Goal: Check status: Check status

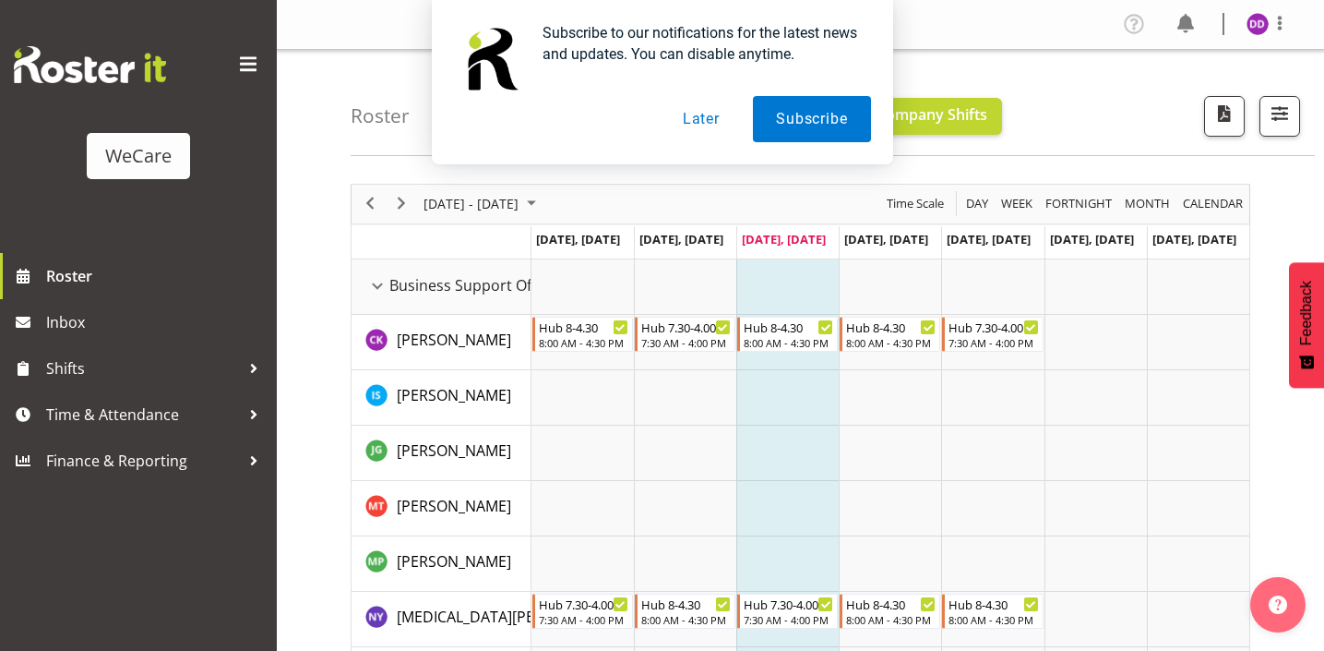
click at [682, 113] on button "Later" at bounding box center [701, 119] width 83 height 46
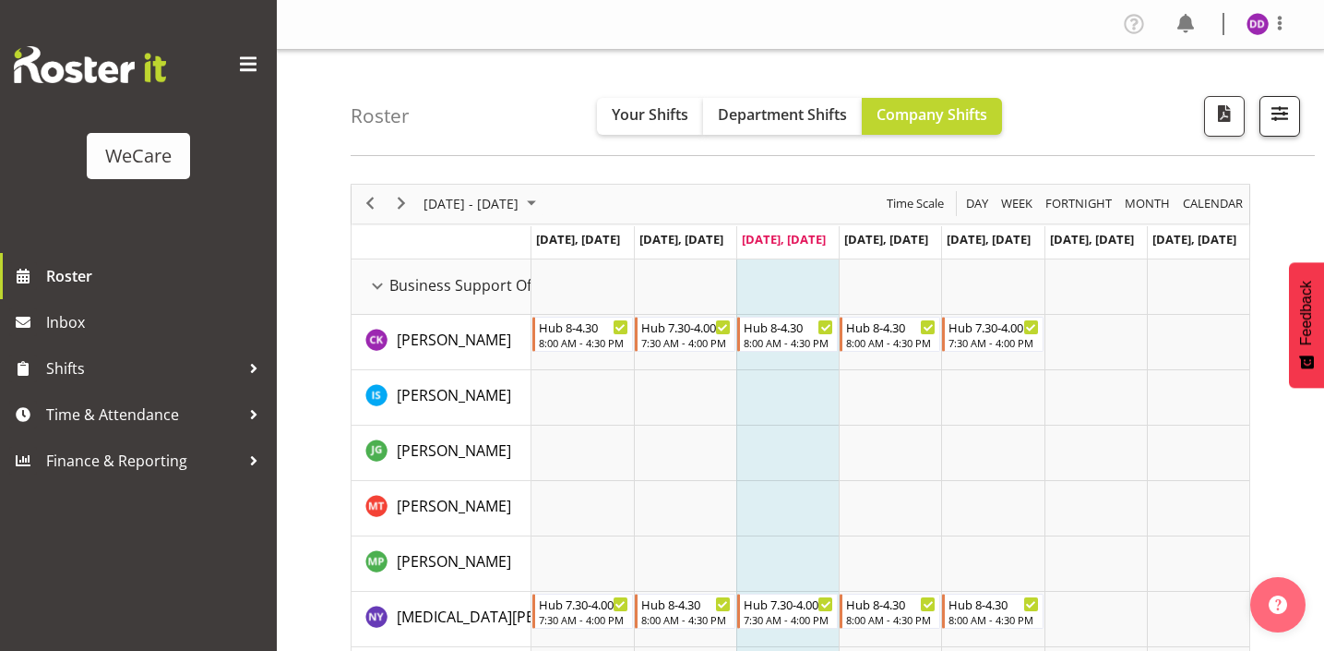
click at [1276, 135] on button "button" at bounding box center [1280, 116] width 41 height 41
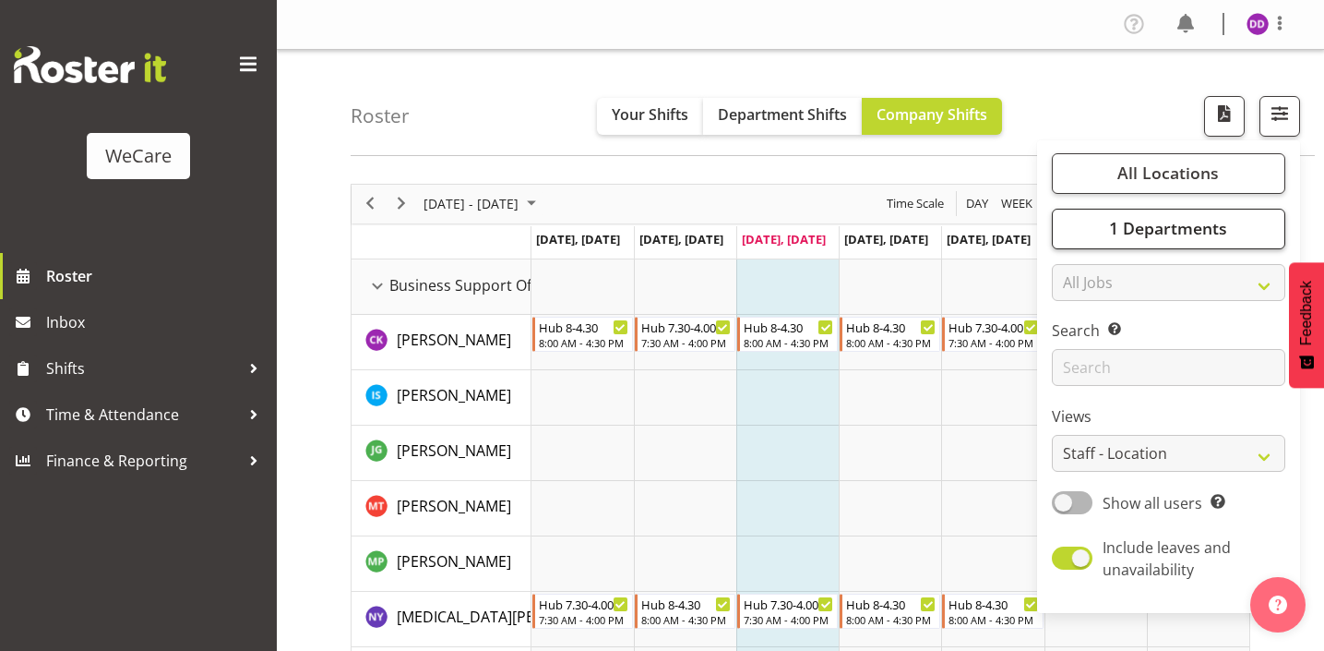
click at [1200, 226] on span "1 Departments" at bounding box center [1168, 228] width 118 height 22
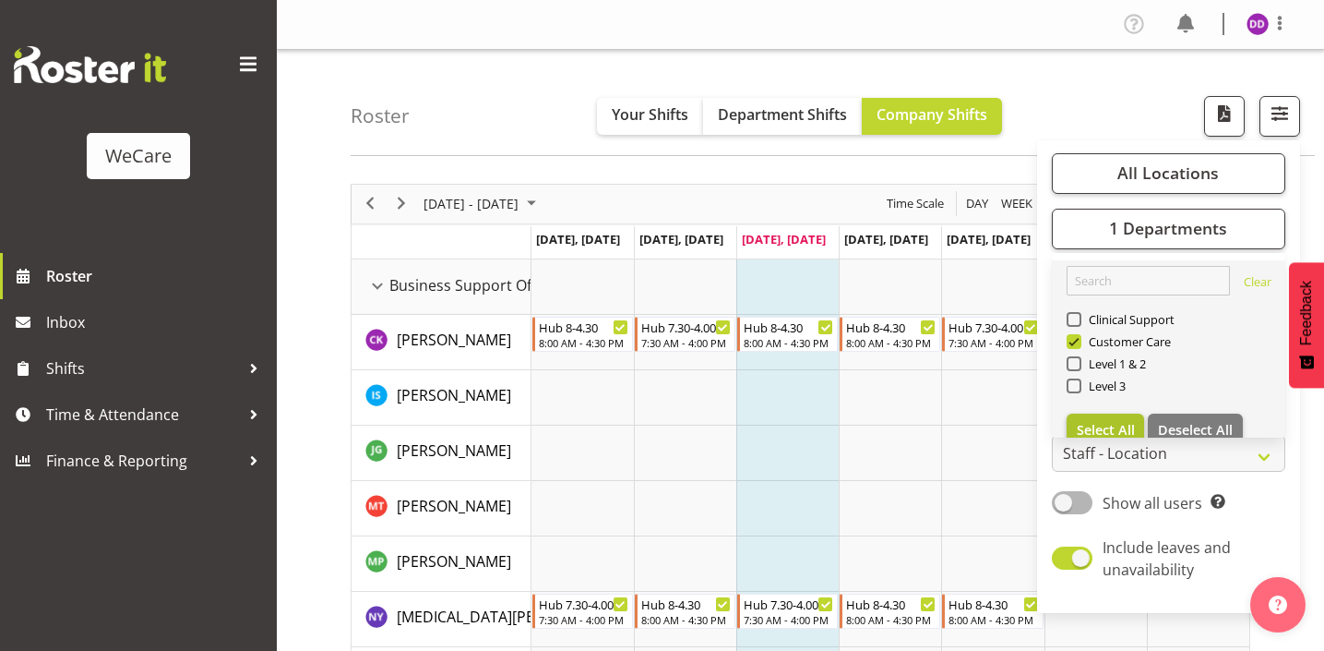
click at [1075, 424] on button "Select All" at bounding box center [1106, 429] width 78 height 33
checkbox input "true"
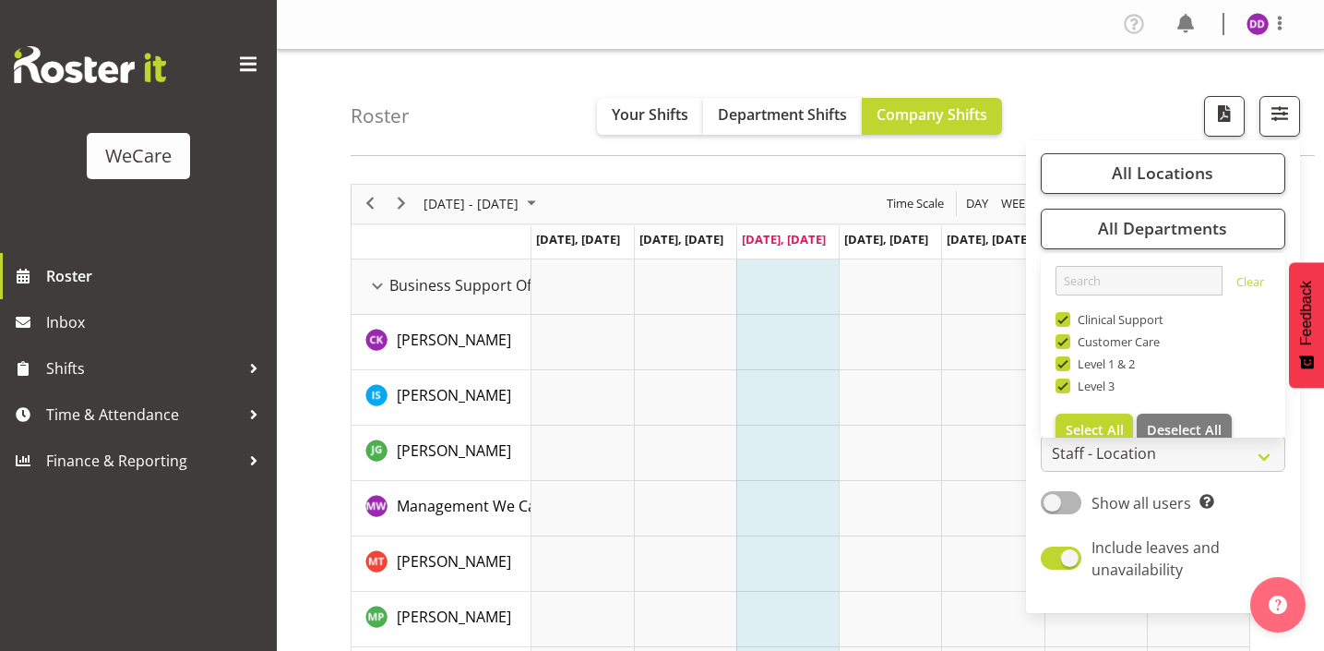
click at [529, 143] on div "Roster Your Shifts Department Shifts Company Shifts All Locations Clear Busines…" at bounding box center [833, 103] width 964 height 106
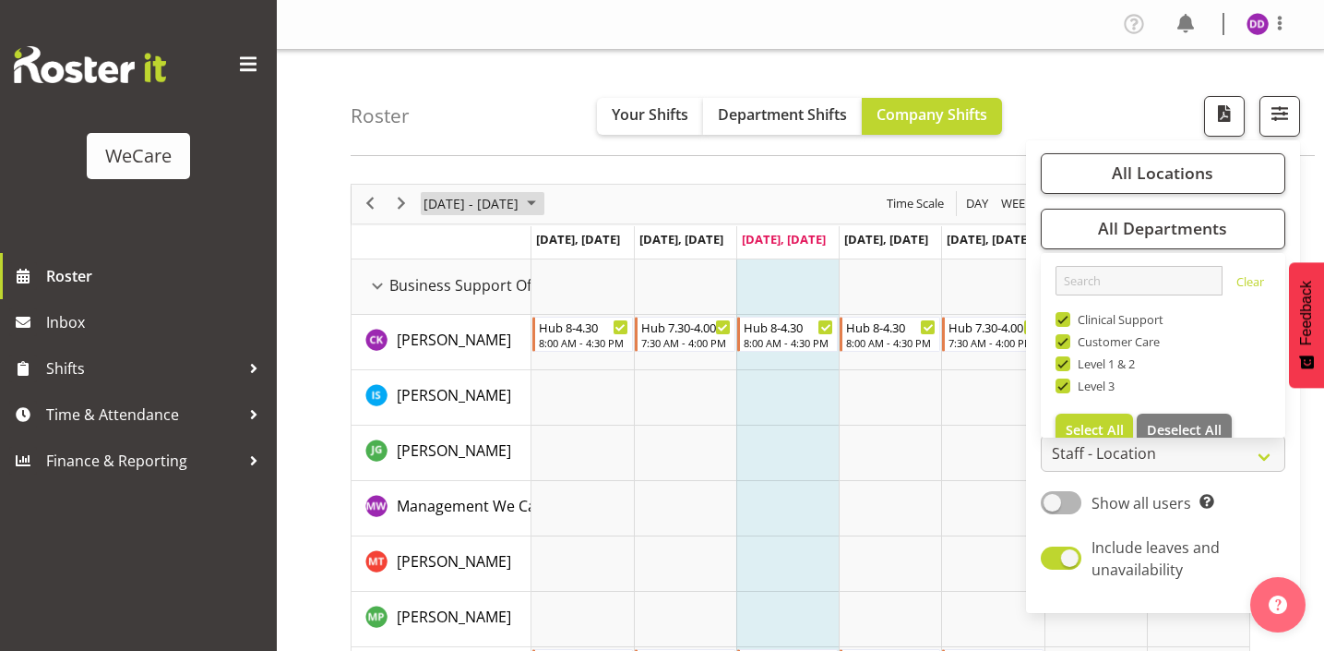
click at [449, 210] on span "[DATE] - [DATE]" at bounding box center [471, 203] width 99 height 23
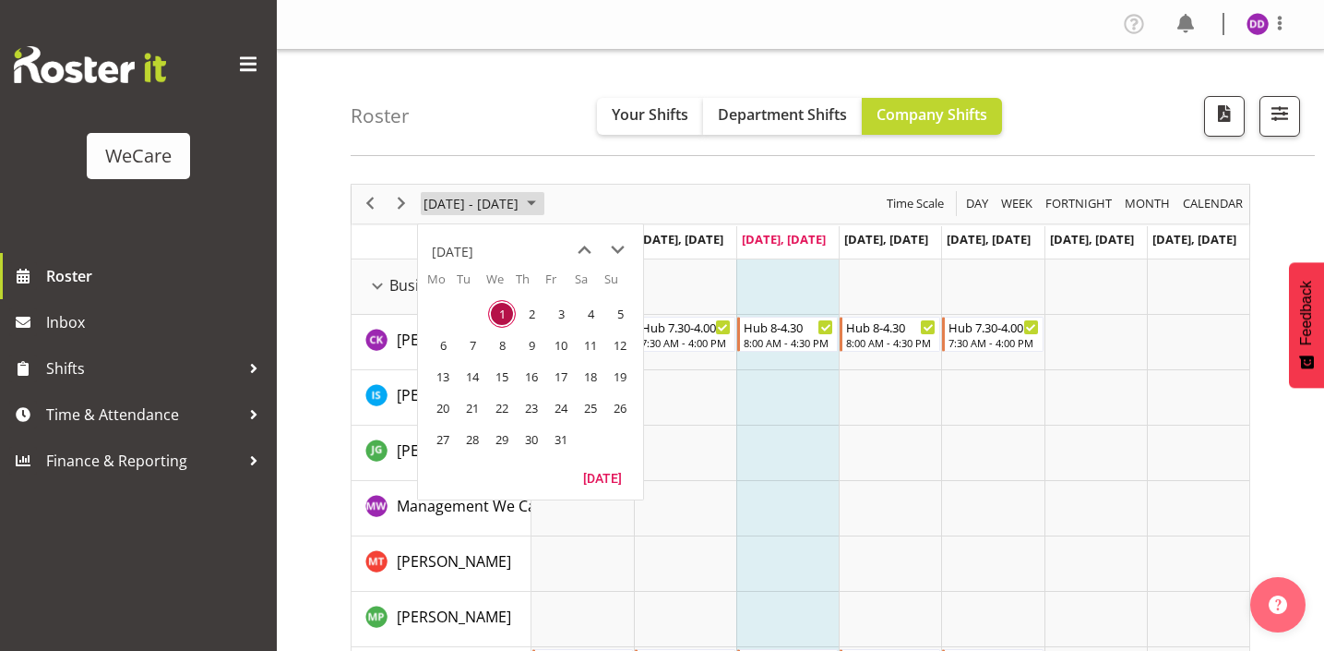
click at [449, 208] on span "[DATE] - [DATE]" at bounding box center [471, 203] width 99 height 23
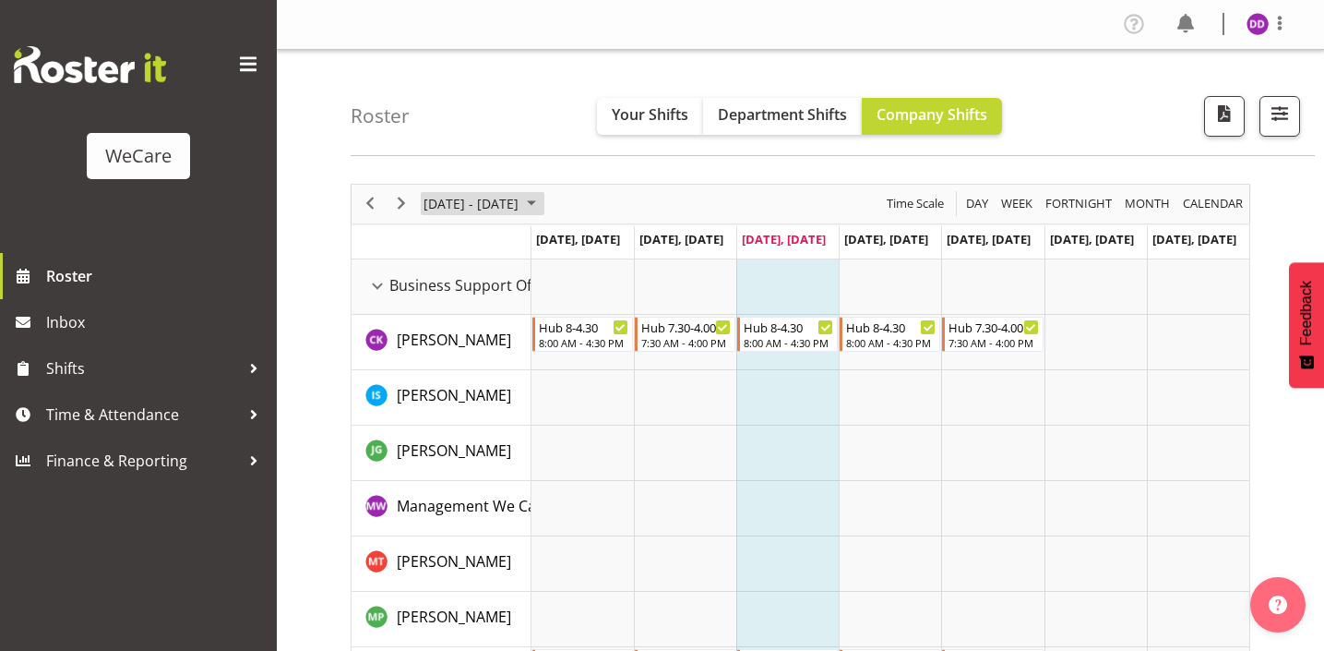
click at [449, 208] on span "[DATE] - [DATE]" at bounding box center [471, 203] width 99 height 23
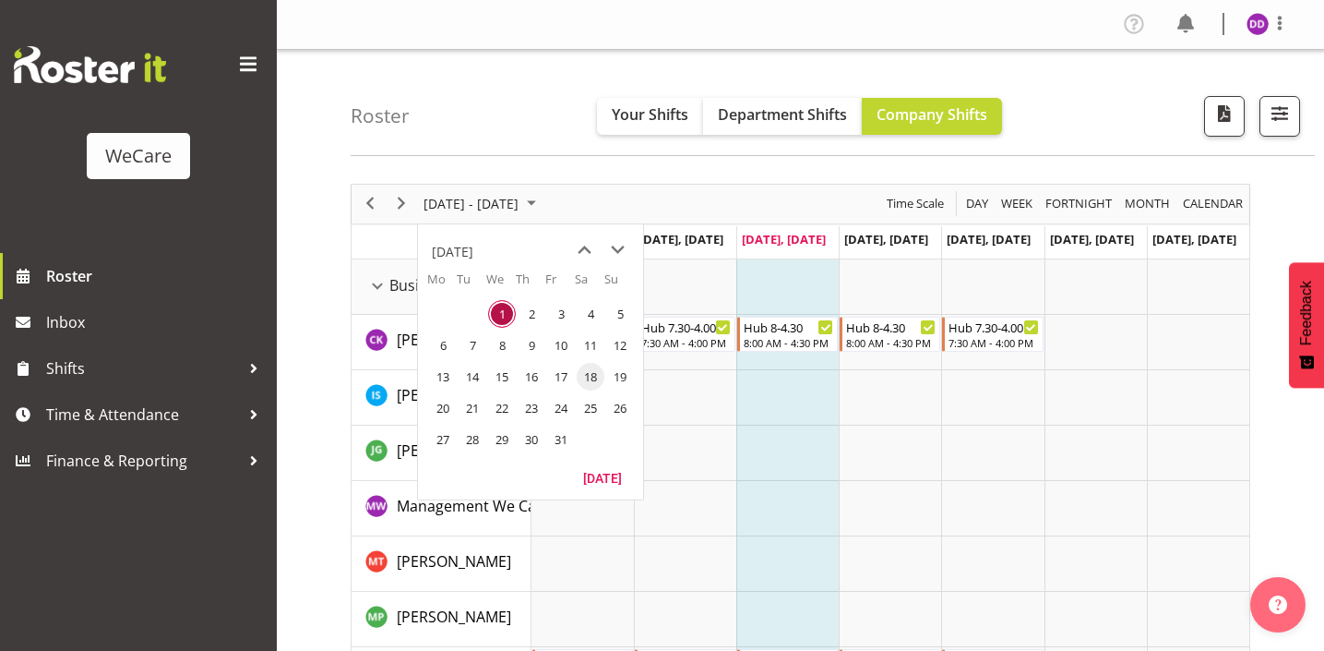
click at [592, 377] on span "18" at bounding box center [591, 377] width 28 height 28
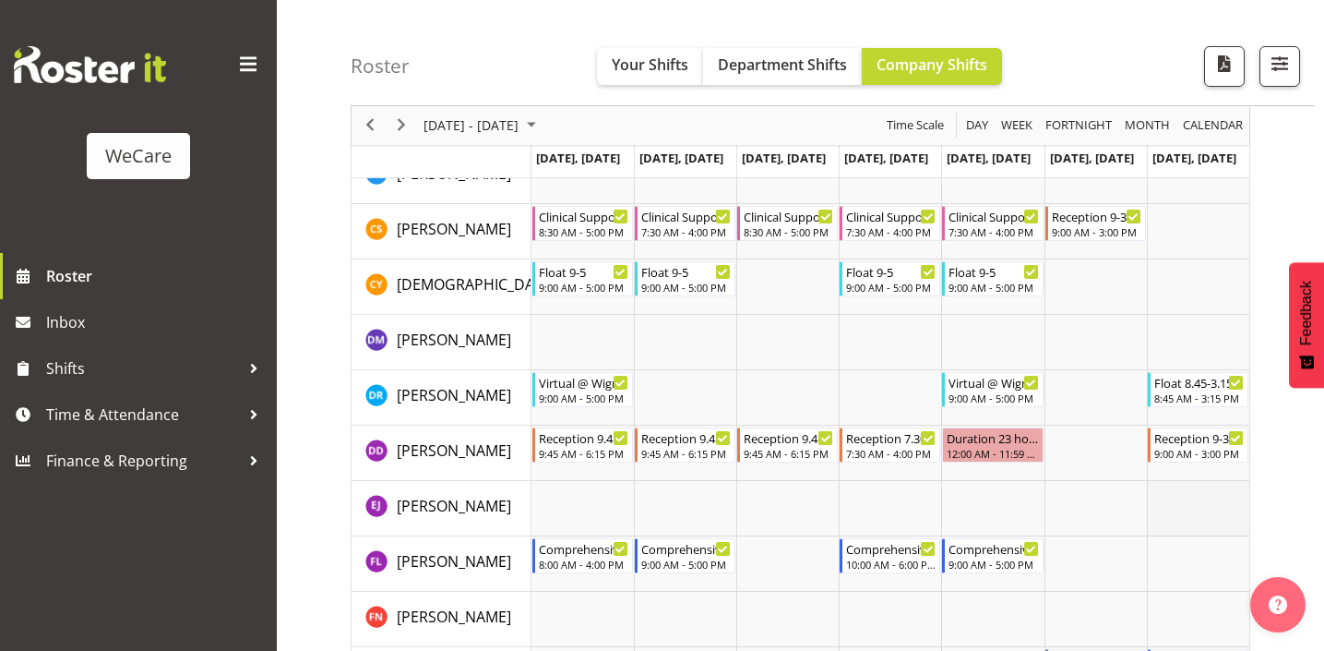
scroll to position [4486, 0]
click at [403, 118] on span "Next" at bounding box center [401, 125] width 22 height 23
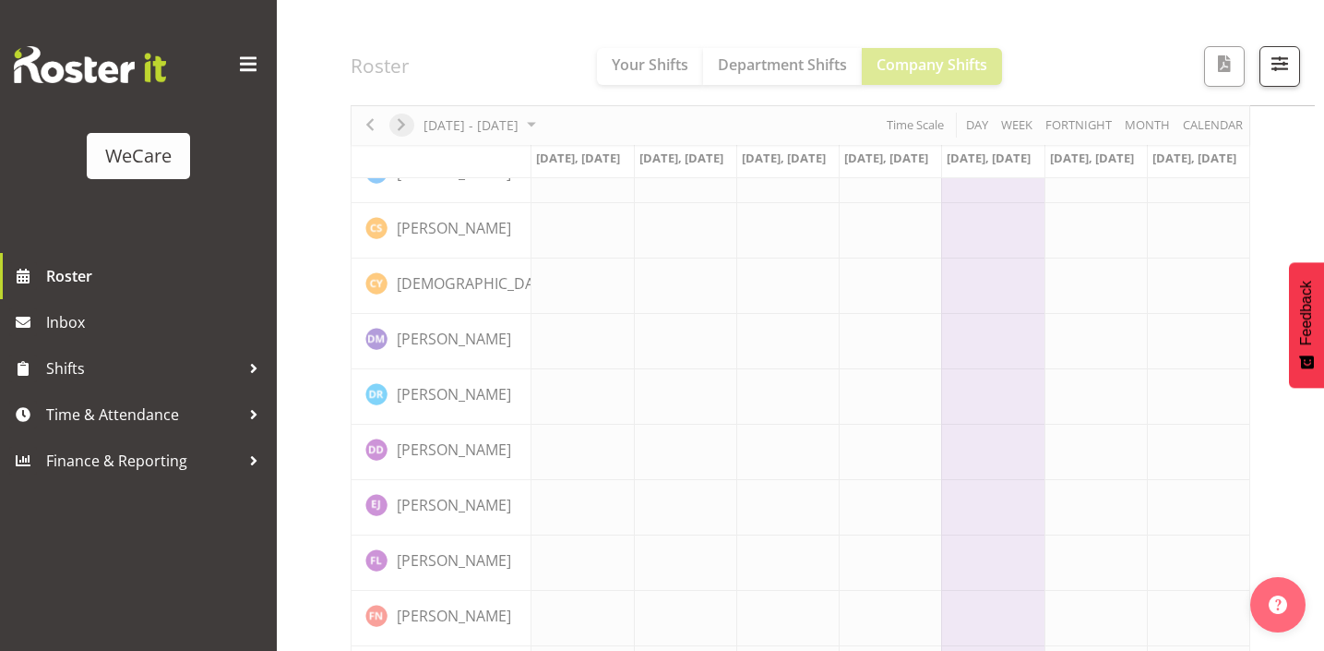
scroll to position [257, 0]
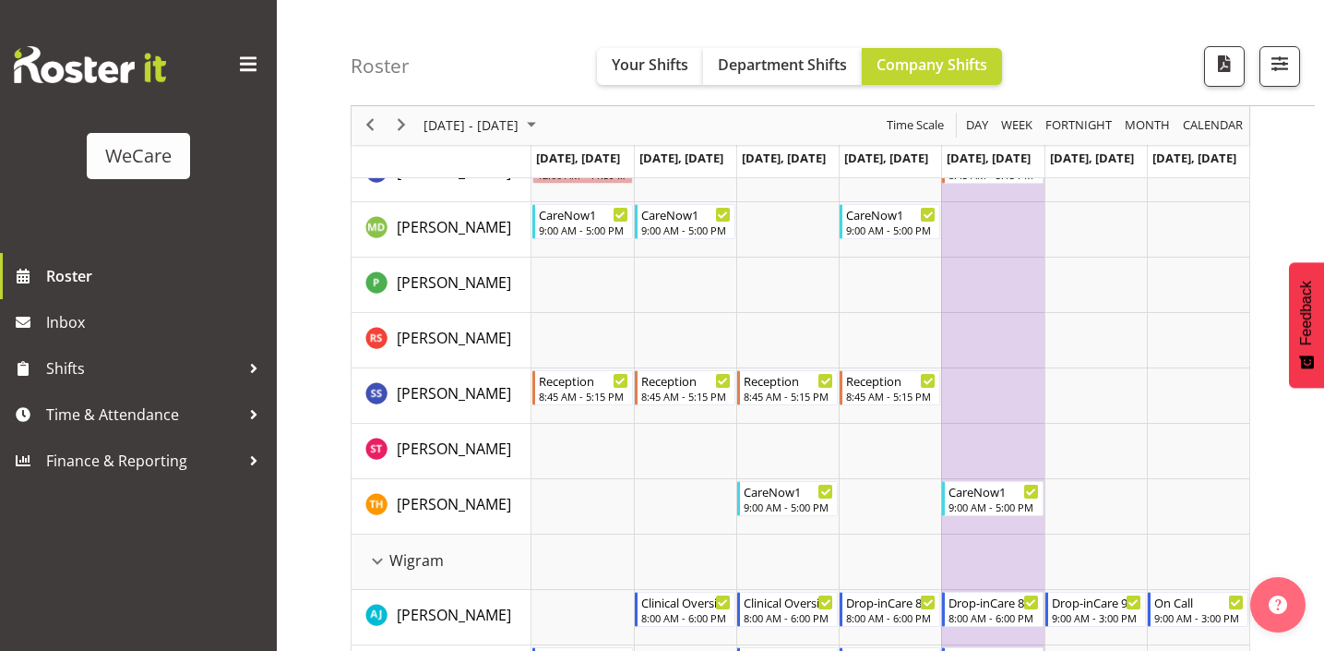
scroll to position [3857, 0]
